Goal: Information Seeking & Learning: Learn about a topic

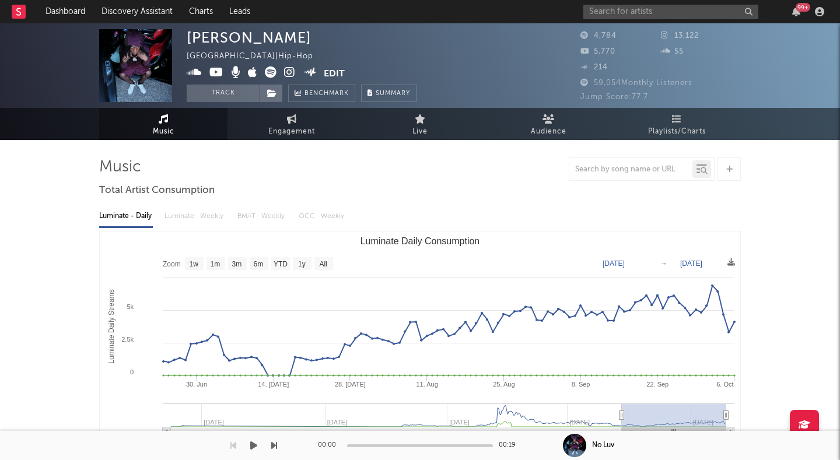
select select "3m"
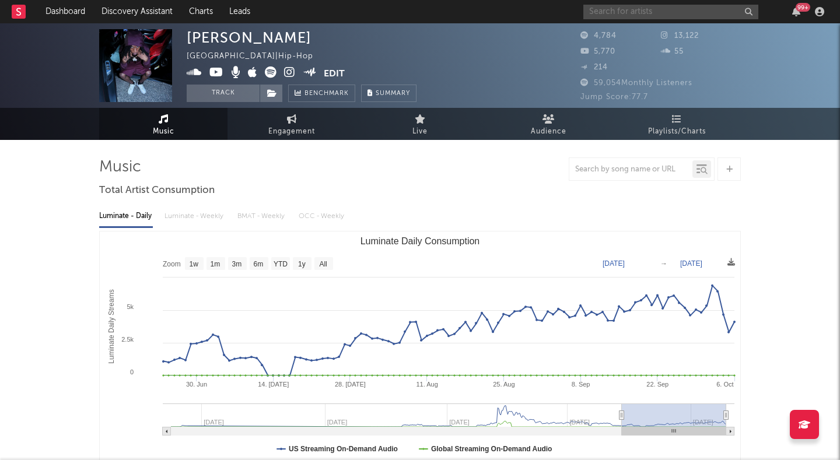
click at [653, 6] on input "text" at bounding box center [670, 12] width 175 height 15
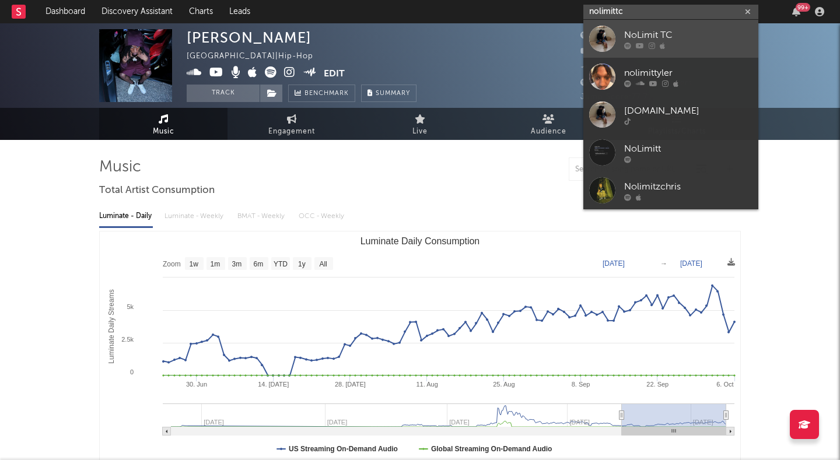
type input "nolimittc"
click at [646, 26] on link "NoLimit TC" at bounding box center [670, 39] width 175 height 38
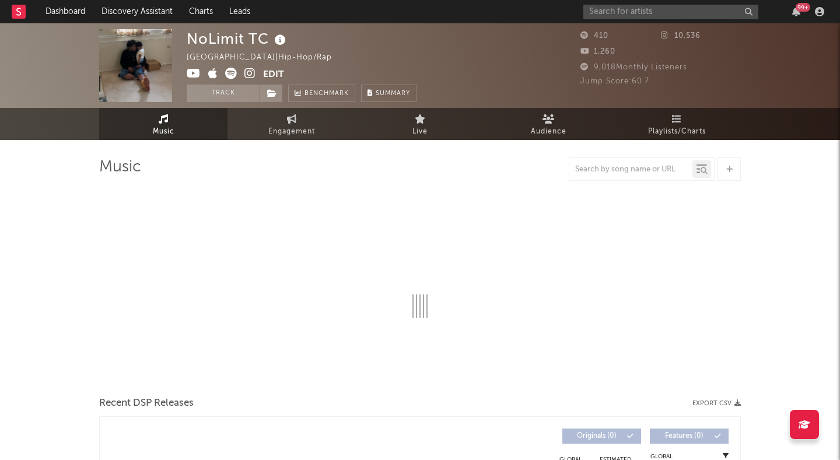
select select "1w"
